Goal: Information Seeking & Learning: Find specific fact

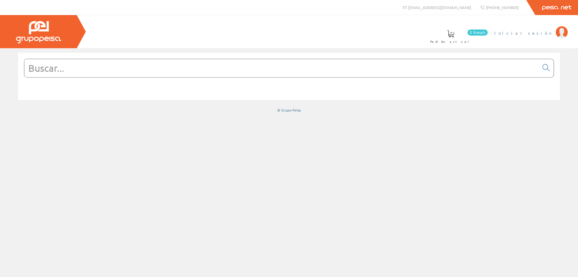
click at [530, 32] on span "Iniciar sesión" at bounding box center [523, 33] width 58 height 6
click at [336, 66] on input "text" at bounding box center [281, 68] width 514 height 18
paste input "LC1D80P7"
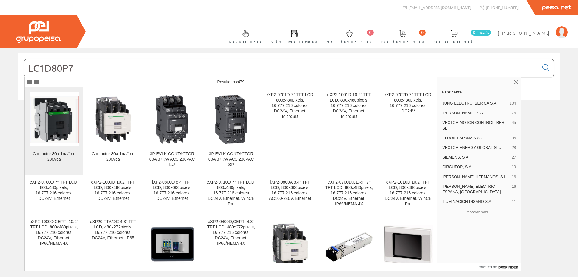
type input "LC1D80P7"
click at [69, 119] on img at bounding box center [53, 119] width 49 height 47
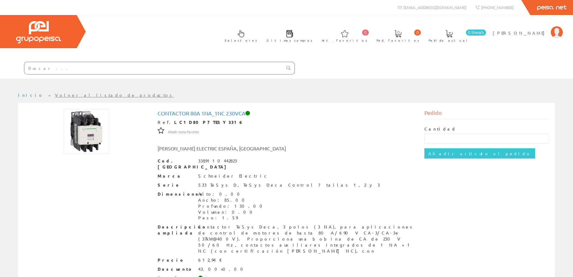
scroll to position [27, 0]
